Goal: Task Accomplishment & Management: Manage account settings

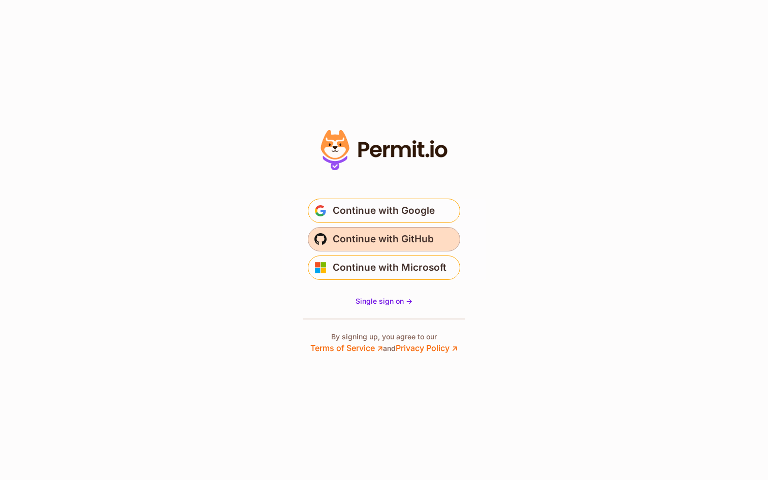
click at [340, 244] on span "Continue with GitHub" at bounding box center [383, 239] width 101 height 16
click at [338, 240] on span "Continue with GitHub" at bounding box center [383, 239] width 101 height 16
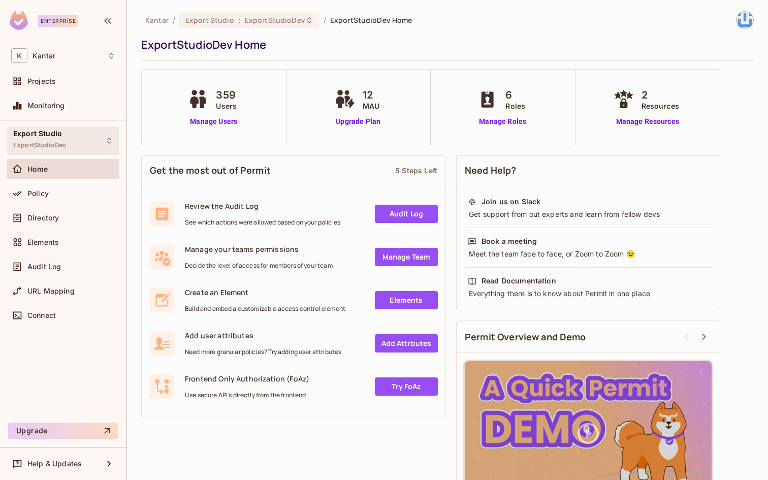
click at [78, 145] on div "Export Studio ExportStudioDev" at bounding box center [63, 141] width 112 height 28
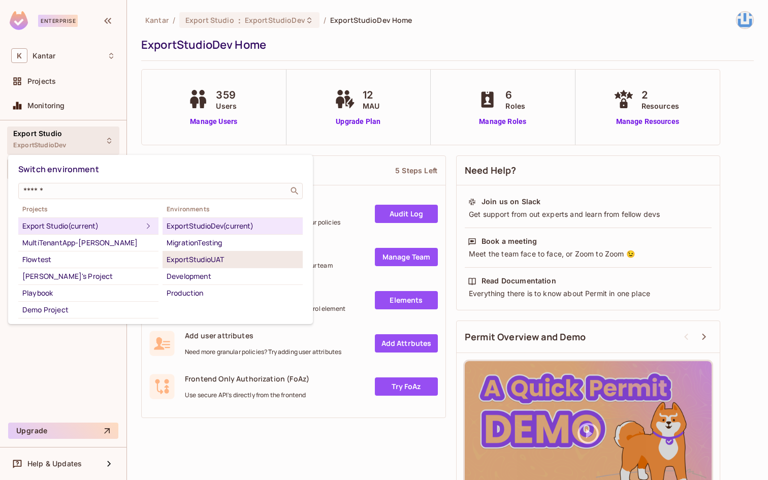
click at [237, 261] on div "ExportStudioUAT" at bounding box center [233, 260] width 132 height 12
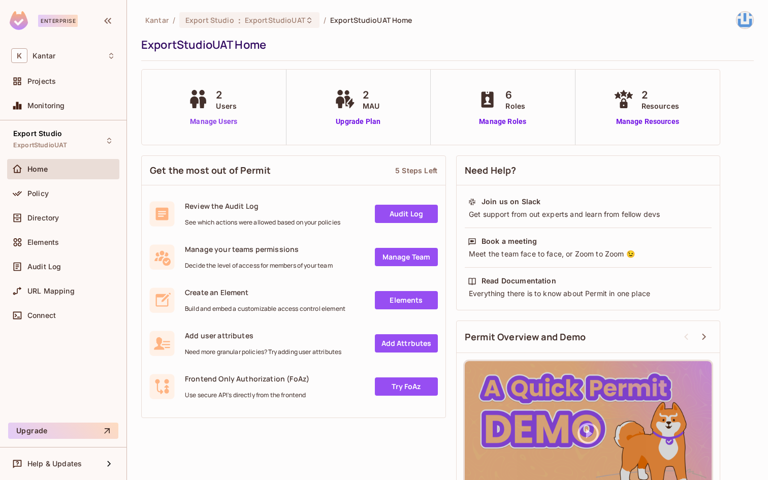
click at [223, 123] on link "Manage Users" at bounding box center [213, 121] width 56 height 11
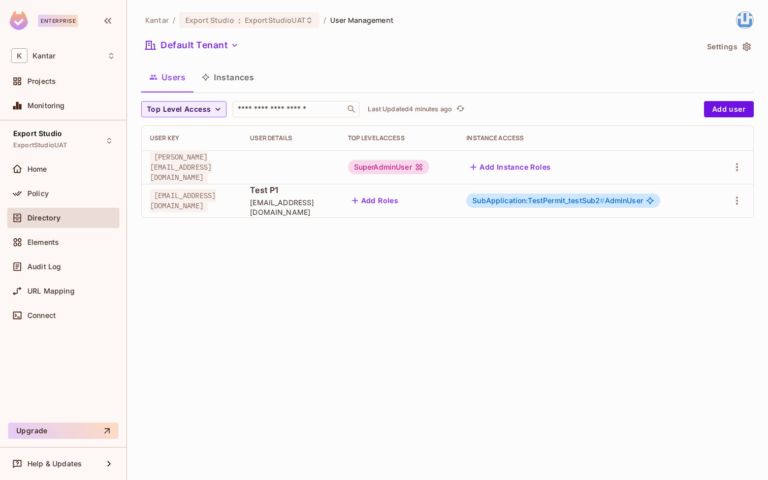
click at [239, 85] on button "Instances" at bounding box center [228, 77] width 69 height 25
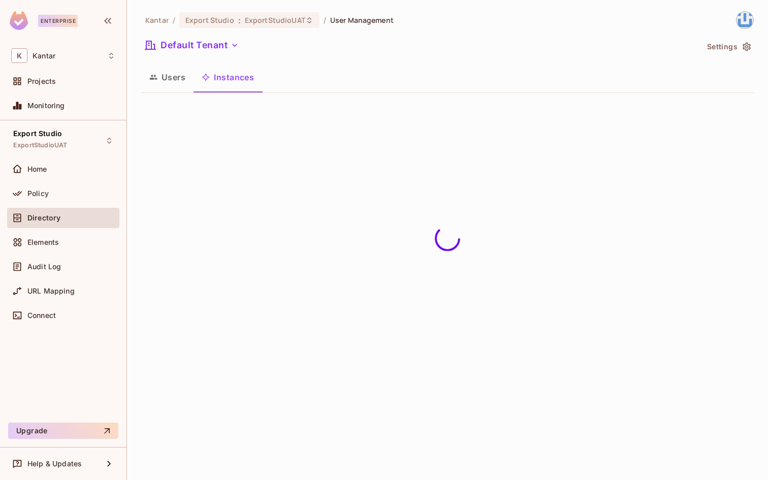
click at [163, 81] on button "Users" at bounding box center [167, 77] width 52 height 25
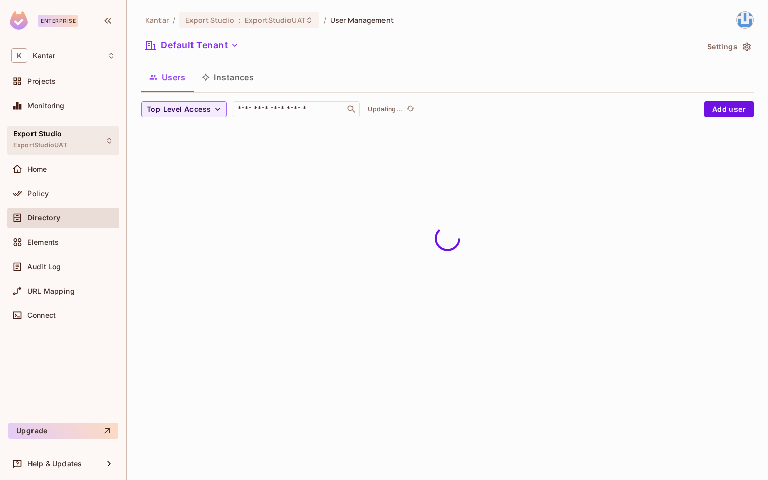
click at [82, 134] on div "Export Studio ExportStudioUAT" at bounding box center [63, 141] width 112 height 28
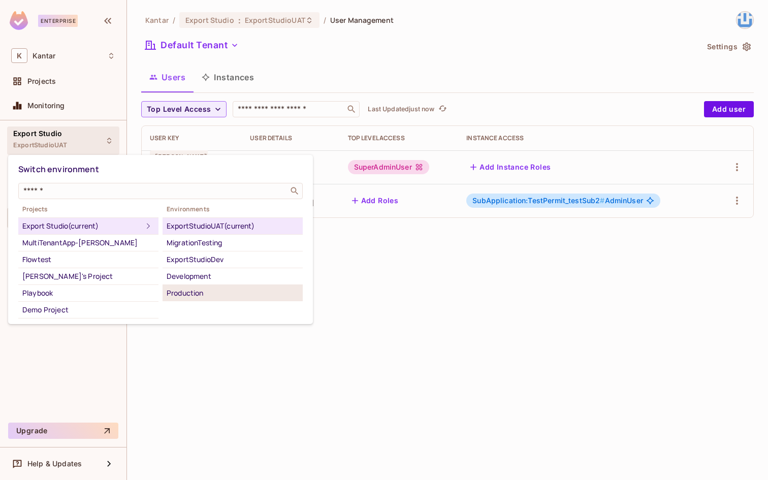
click at [229, 297] on div "Production" at bounding box center [233, 293] width 132 height 12
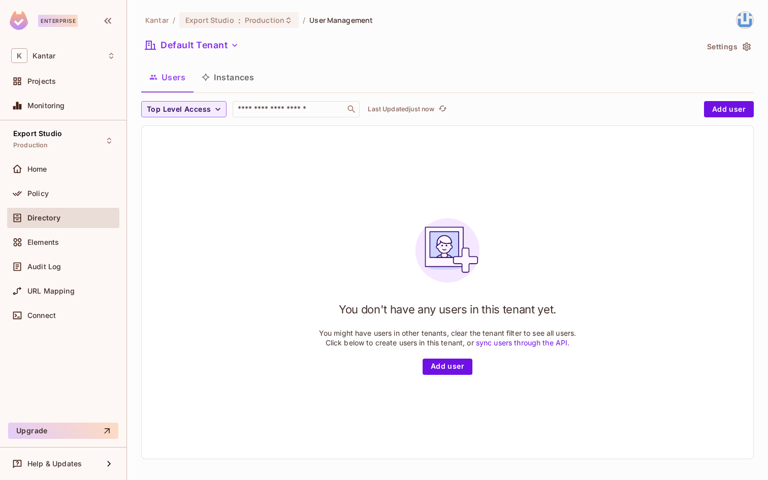
click at [233, 76] on button "Instances" at bounding box center [228, 77] width 69 height 25
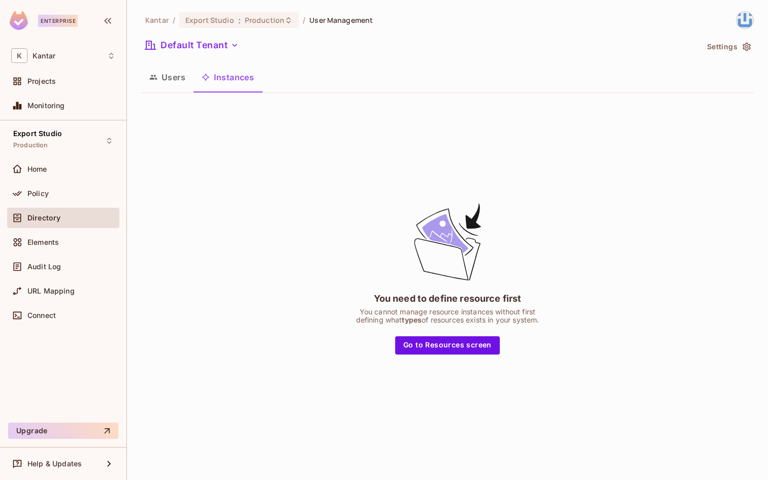
click at [167, 75] on button "Users" at bounding box center [167, 77] width 52 height 25
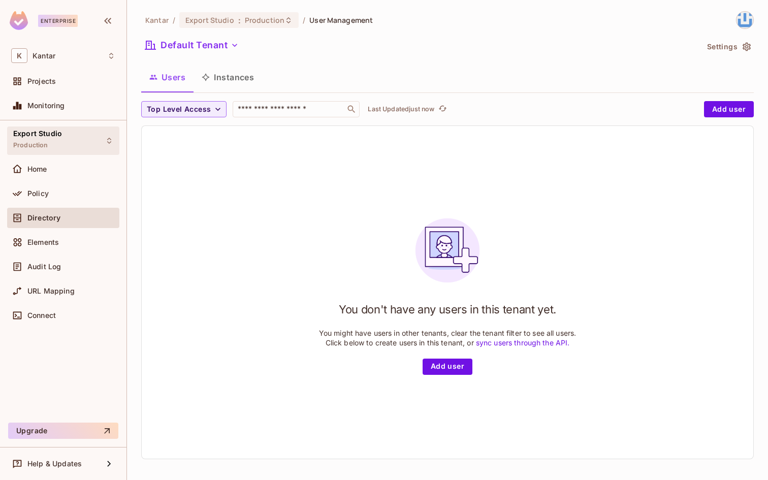
click at [76, 128] on div "Export Studio Production" at bounding box center [63, 141] width 112 height 28
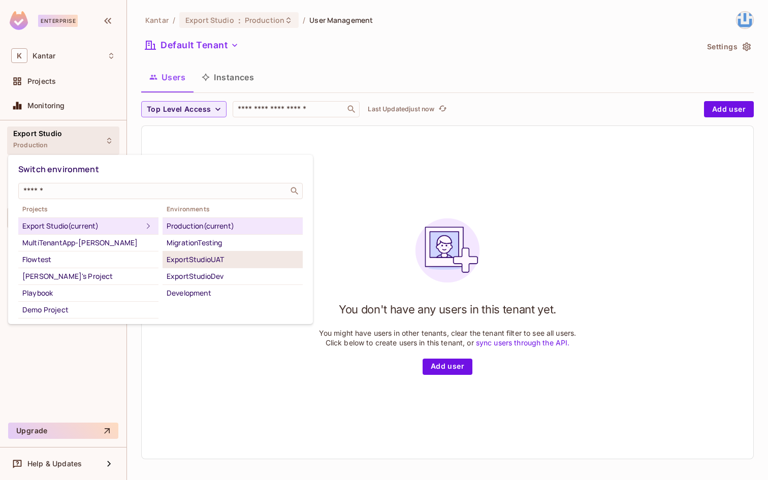
click at [224, 258] on div "ExportStudioUAT" at bounding box center [233, 260] width 132 height 12
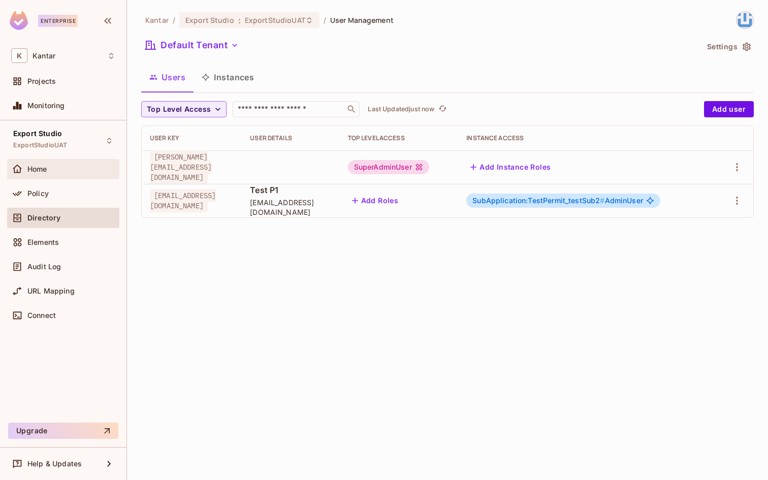
click at [58, 166] on div "Home" at bounding box center [71, 169] width 88 height 8
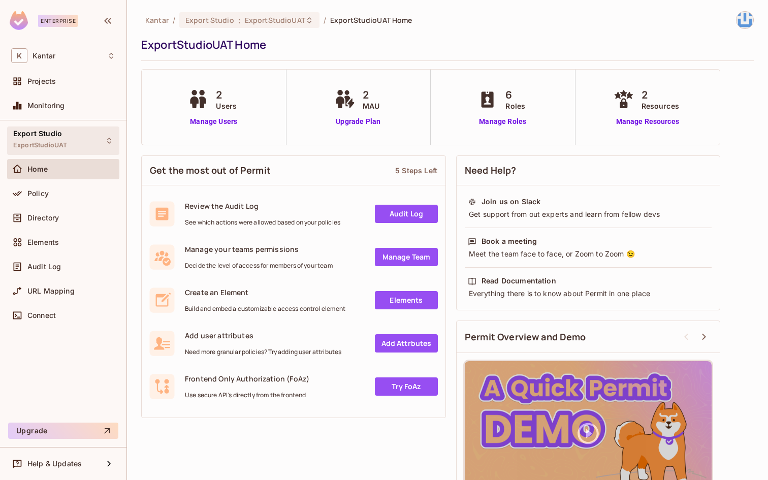
click at [91, 142] on div "Export Studio ExportStudioUAT" at bounding box center [63, 141] width 112 height 28
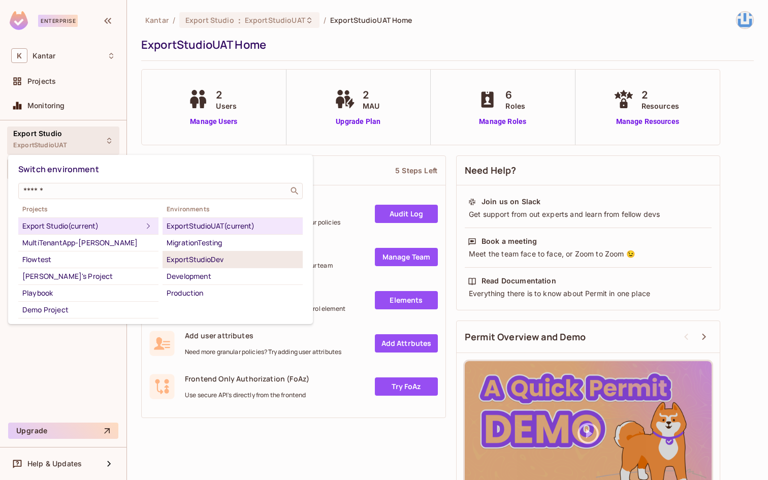
click at [220, 264] on div "ExportStudioDev" at bounding box center [233, 260] width 132 height 12
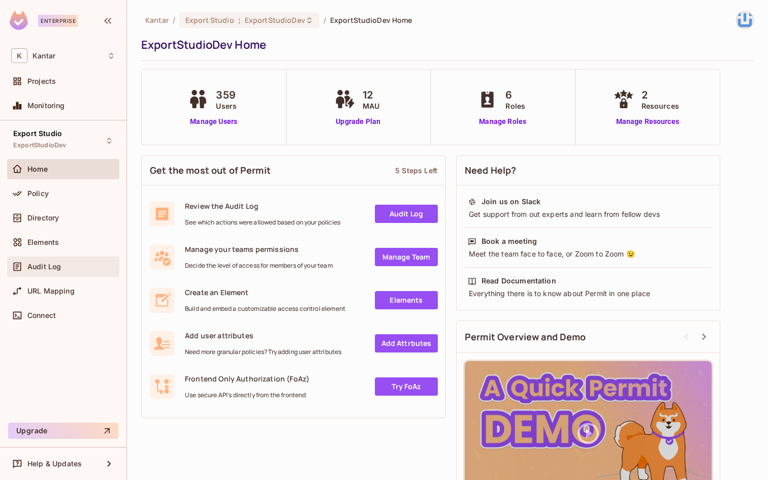
click at [56, 261] on div "Audit Log" at bounding box center [63, 267] width 104 height 12
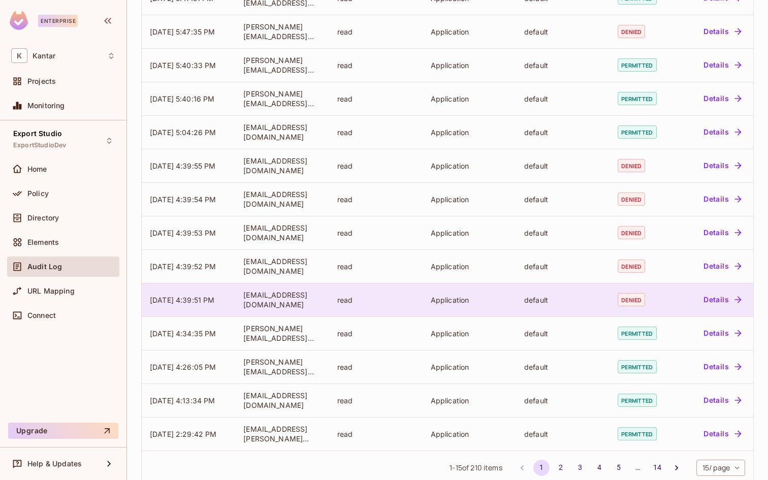
scroll to position [170, 0]
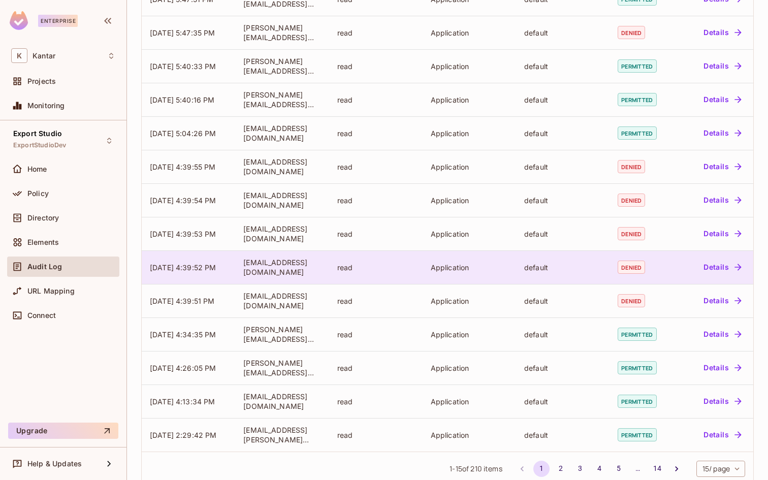
click at [281, 262] on div "satishkumar.tiwari@kantar.com" at bounding box center [281, 267] width 77 height 19
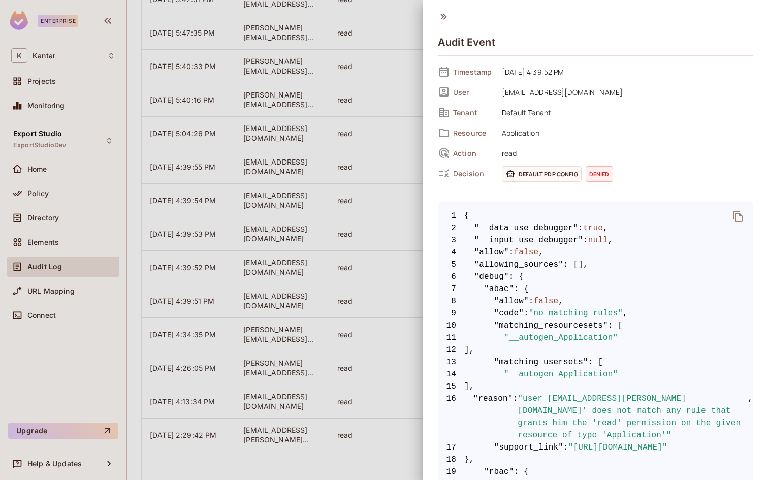
click at [530, 90] on span "satishkumar.tiwari@kantar.com" at bounding box center [625, 92] width 256 height 12
click at [607, 90] on span "satishkumar.tiwari@kantar.com" at bounding box center [625, 92] width 256 height 12
drag, startPoint x: 607, startPoint y: 90, endPoint x: 514, endPoint y: 94, distance: 93.1
click at [514, 94] on span "satishkumar.tiwari@kantar.com" at bounding box center [625, 92] width 256 height 12
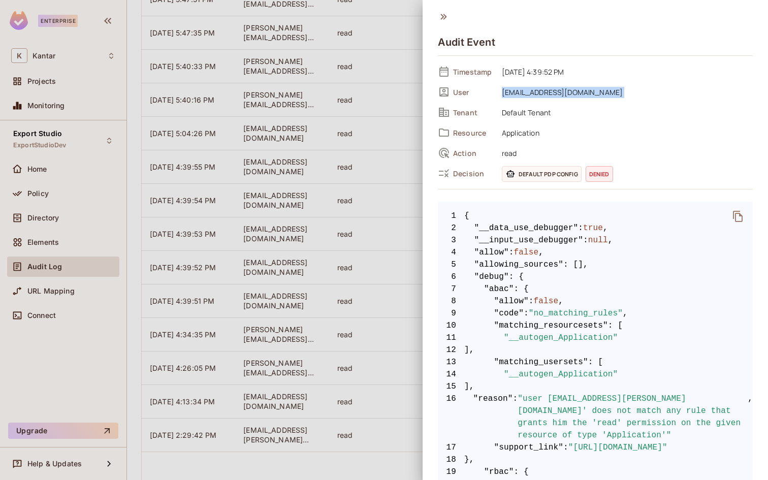
copy div "satishkumar.tiwari@kantar.com"
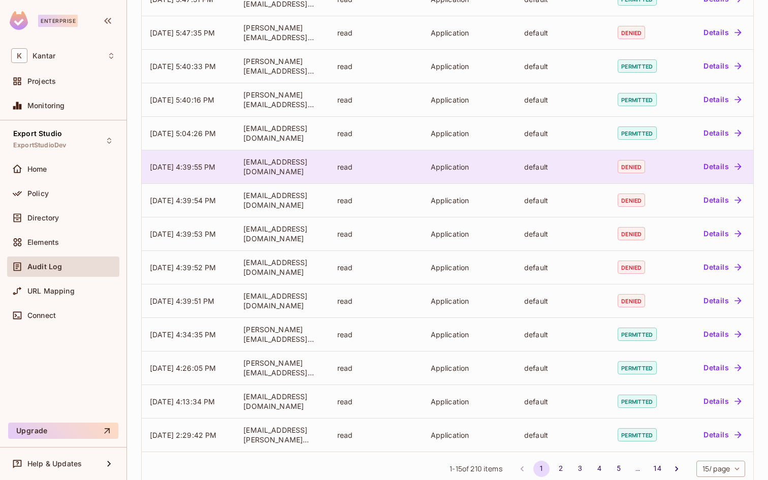
scroll to position [0, 0]
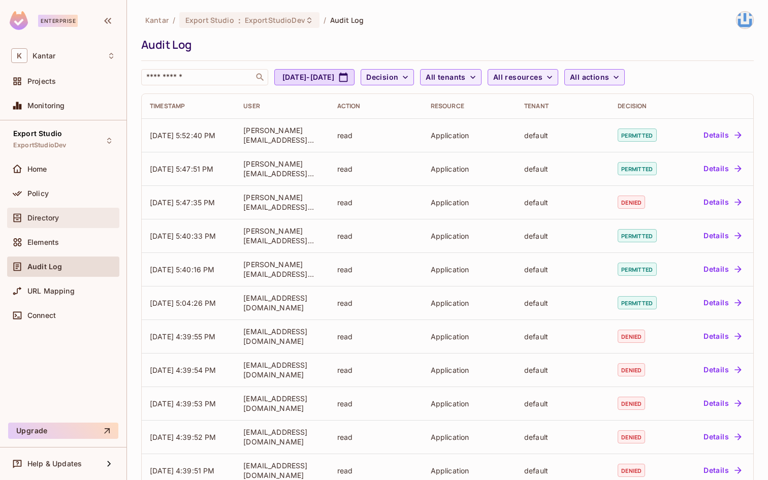
click at [70, 215] on div "Directory" at bounding box center [71, 218] width 88 height 8
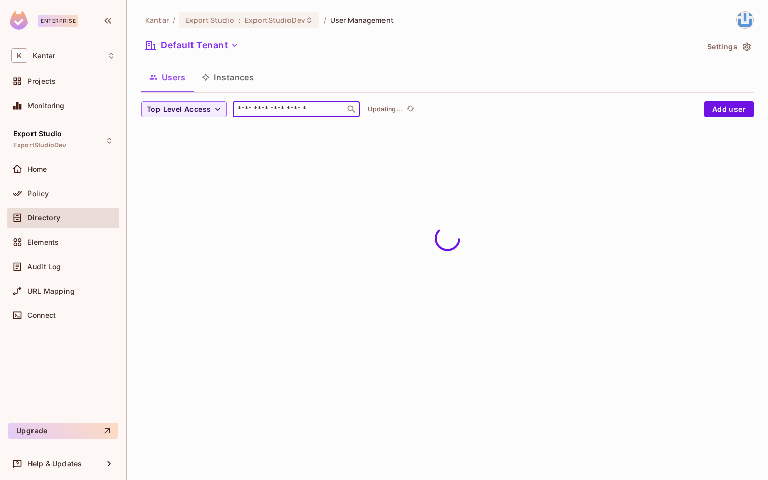
click at [284, 108] on input "text" at bounding box center [289, 109] width 107 height 10
paste input "**********"
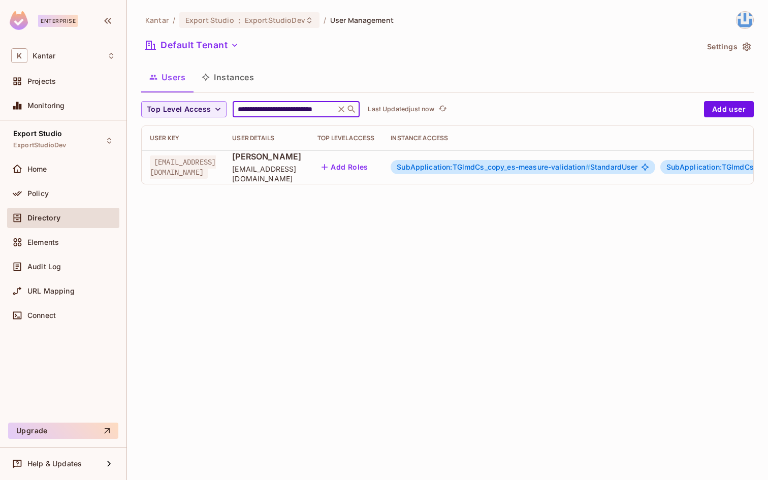
type input "**********"
click at [301, 160] on span "Satishkumar Tiwari" at bounding box center [266, 156] width 69 height 11
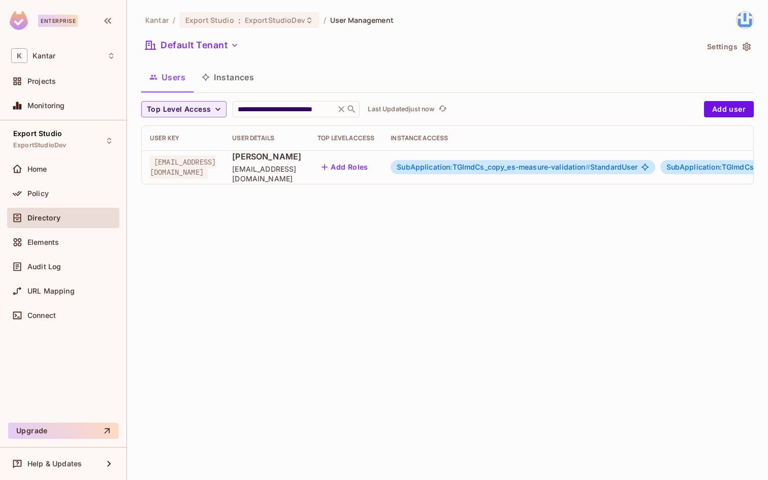
click at [301, 160] on span "Satishkumar Tiwari" at bounding box center [266, 156] width 69 height 11
click at [574, 161] on div "SubApplication:TGlmdCs_copy_es-measure-validation # StandardUser" at bounding box center [523, 167] width 264 height 14
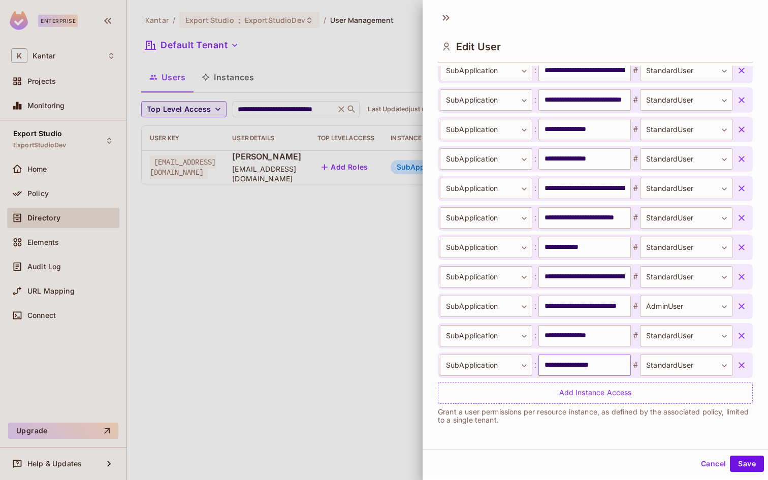
scroll to position [9503, 0]
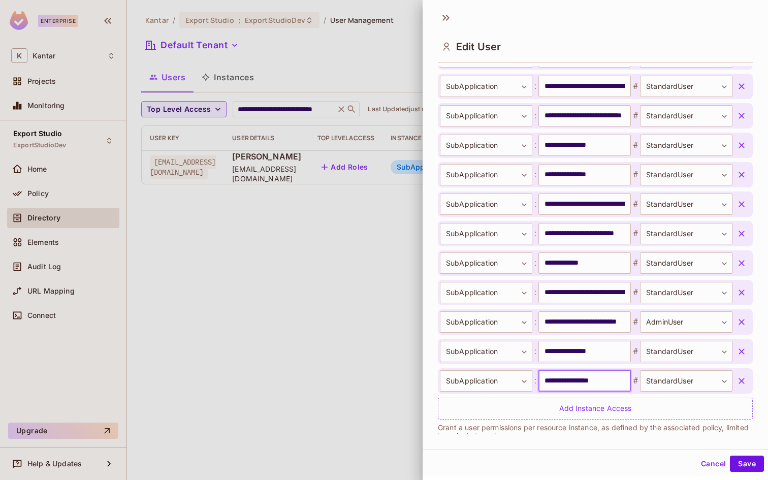
click at [601, 380] on input "**********" at bounding box center [585, 380] width 92 height 21
click at [596, 355] on input "**********" at bounding box center [585, 351] width 92 height 21
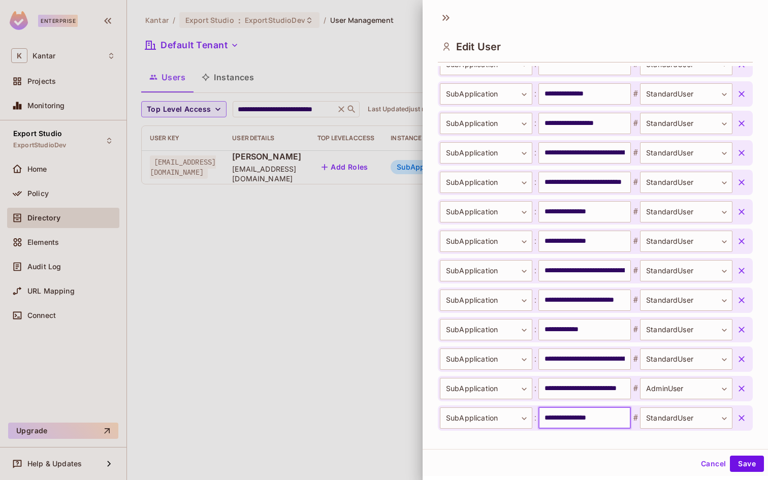
scroll to position [9429, 0]
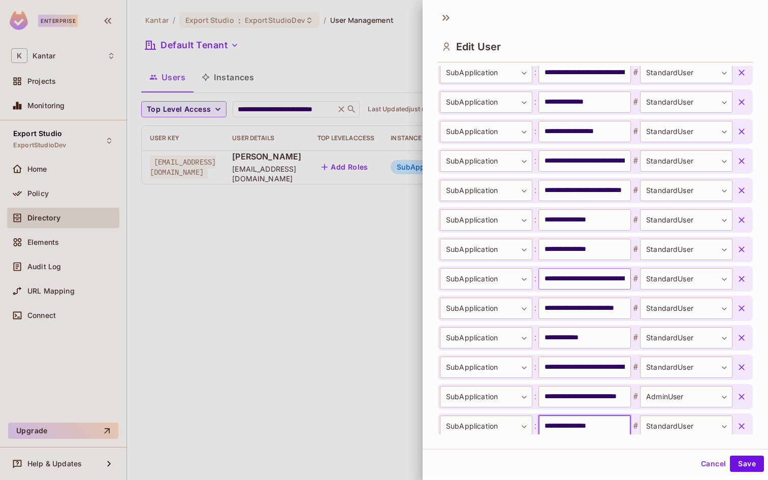
click at [582, 281] on input "**********" at bounding box center [585, 278] width 92 height 21
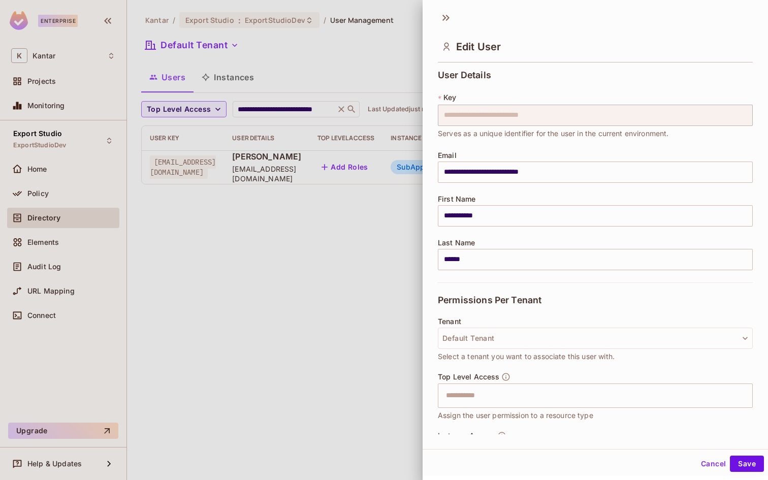
scroll to position [0, 0]
click at [702, 467] on button "Cancel" at bounding box center [713, 465] width 33 height 16
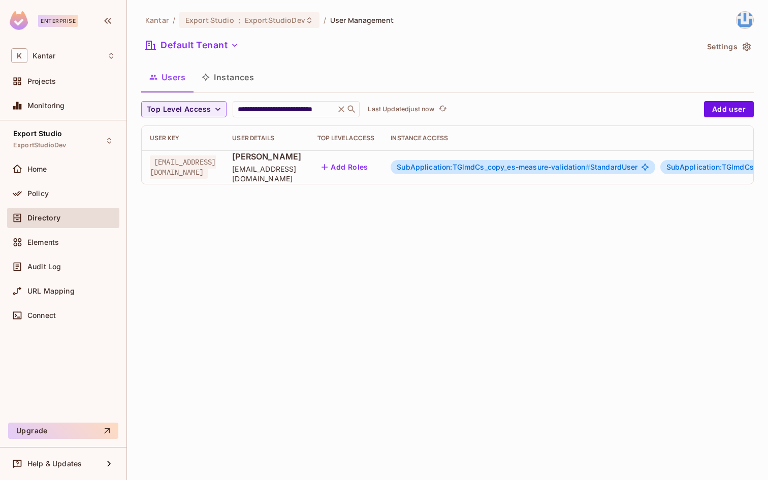
click at [309, 255] on div "**********" at bounding box center [447, 240] width 641 height 480
click at [226, 76] on button "Instances" at bounding box center [228, 77] width 69 height 25
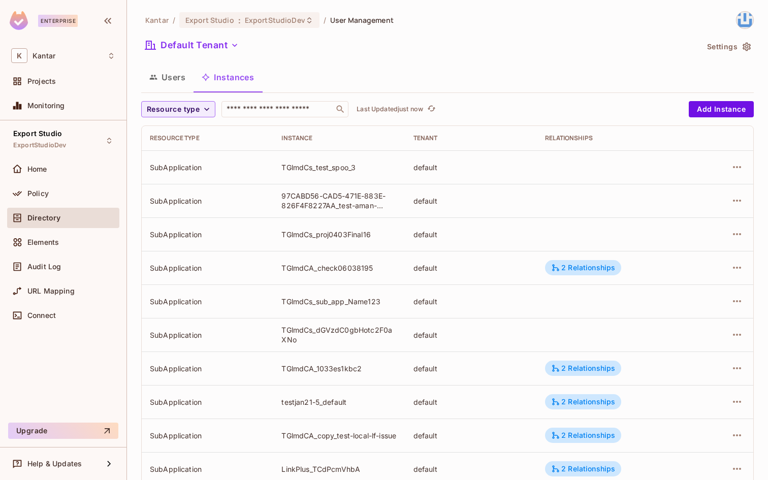
click at [295, 136] on div "Instance" at bounding box center [338, 138] width 115 height 8
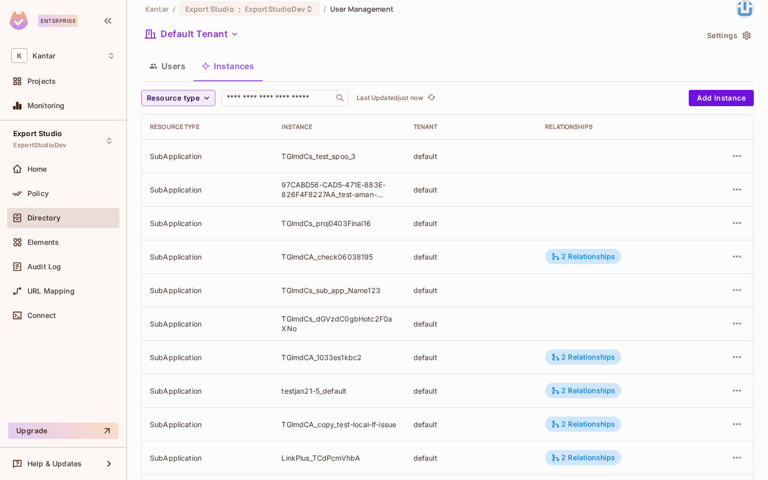
click at [190, 127] on div "Resource type" at bounding box center [207, 127] width 115 height 8
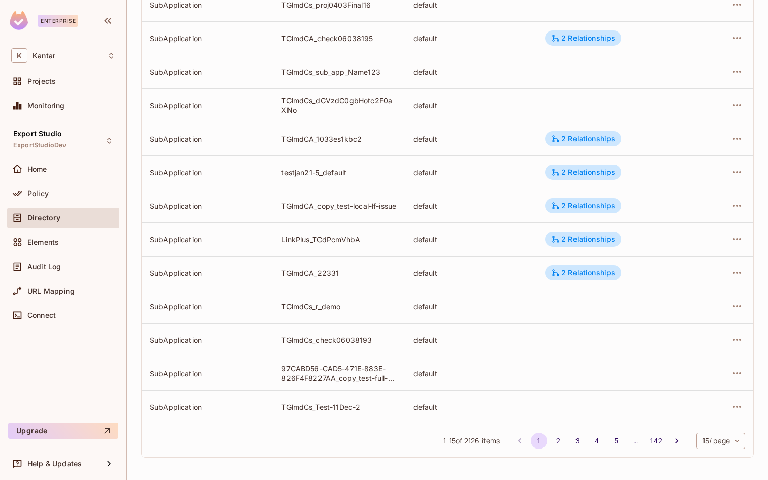
click at [386, 462] on div "Resource type ​ Last Updated just now Add Instance Resource type Instance Tenan…" at bounding box center [447, 168] width 613 height 594
click at [733, 446] on body "Enterprise K Kantar Projects Monitoring Export Studio ExportStudioDev Home Poli…" at bounding box center [384, 240] width 768 height 480
click at [724, 461] on li "100 / page" at bounding box center [712, 457] width 51 height 21
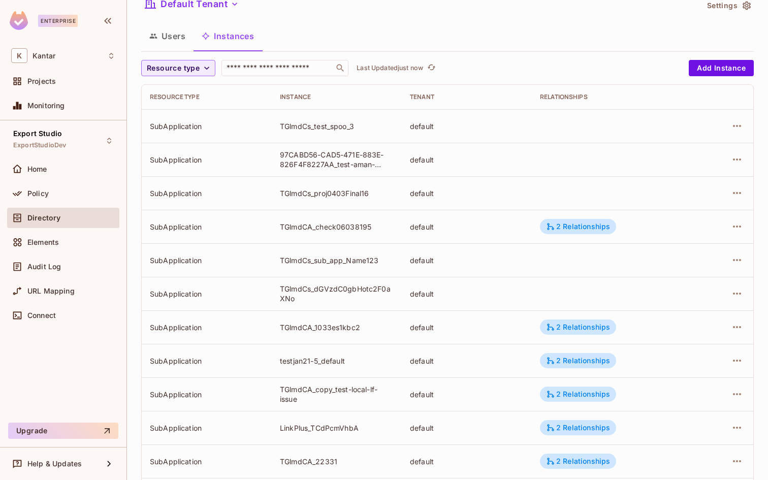
scroll to position [0, 0]
